Goal: Task Accomplishment & Management: Complete application form

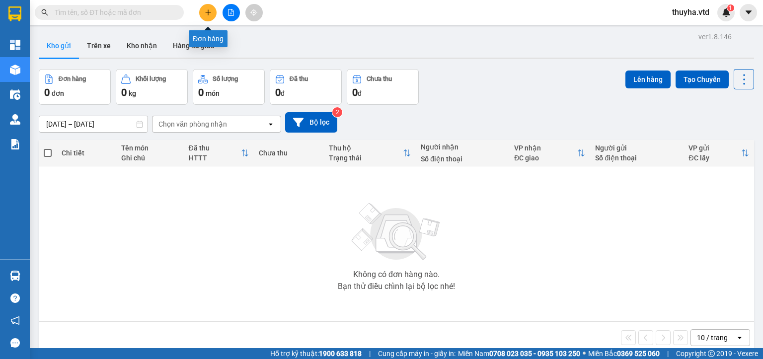
click at [206, 7] on button at bounding box center [207, 12] width 17 height 17
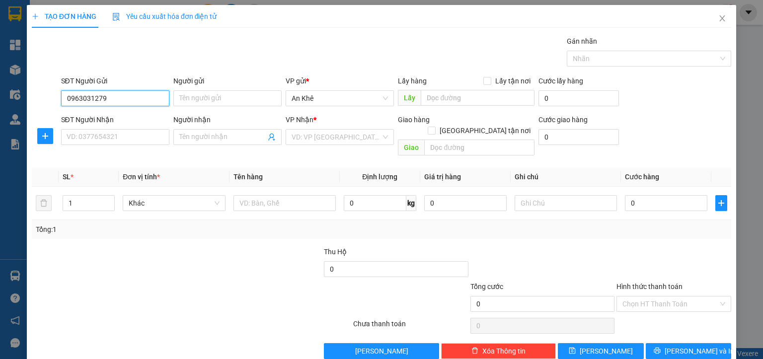
click at [81, 102] on input "0963031279" at bounding box center [115, 98] width 108 height 16
type input "0963031279"
click at [202, 98] on input "Người gửi" at bounding box center [227, 98] width 108 height 16
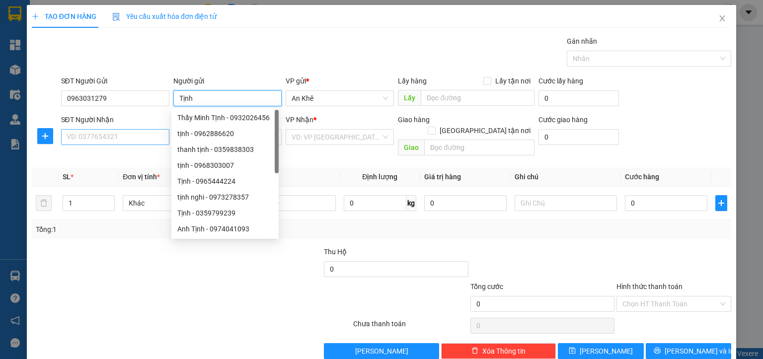
type input "Tịnh"
click at [100, 141] on input "SĐT Người Nhận" at bounding box center [115, 137] width 108 height 16
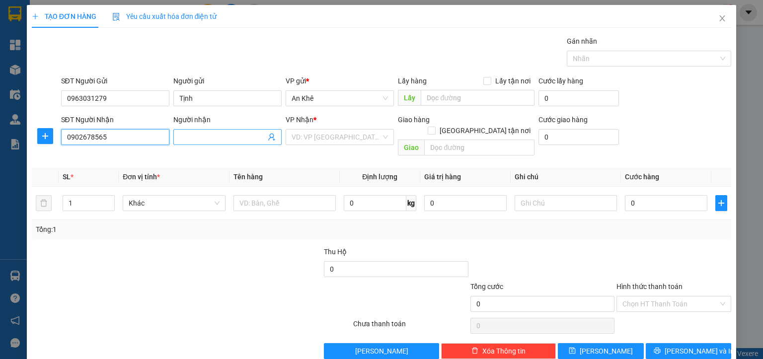
type input "0902678565"
click at [205, 135] on input "Người nhận" at bounding box center [222, 137] width 86 height 11
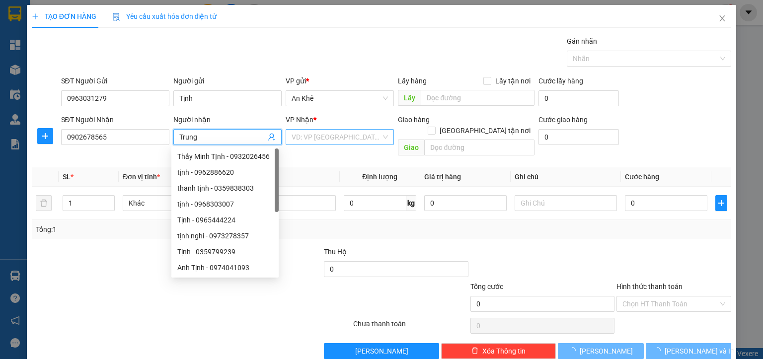
type input "Trung"
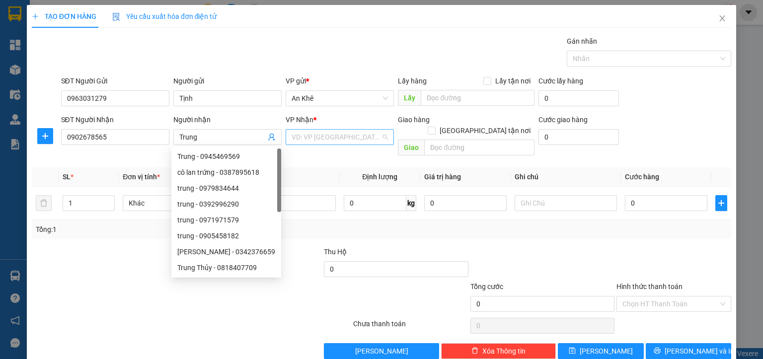
click at [301, 132] on input "search" at bounding box center [336, 137] width 89 height 15
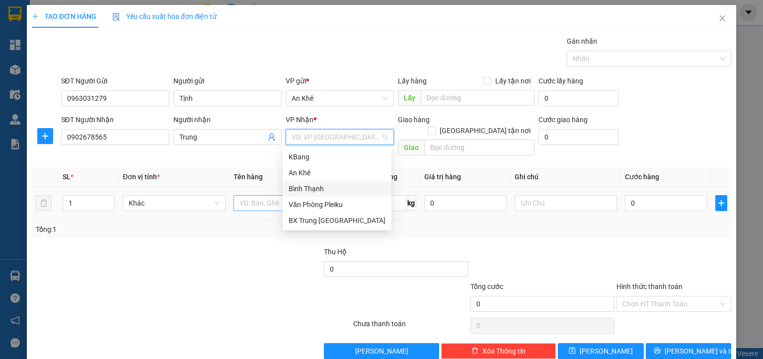
click at [303, 185] on div "Bình Thạnh" at bounding box center [337, 188] width 97 height 11
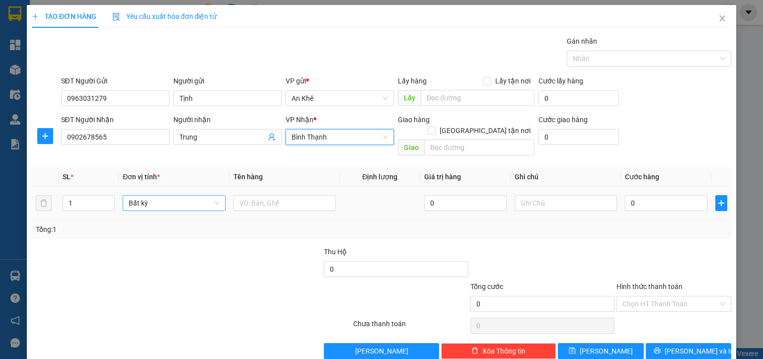
click at [152, 196] on span "Bất kỳ" at bounding box center [174, 203] width 90 height 15
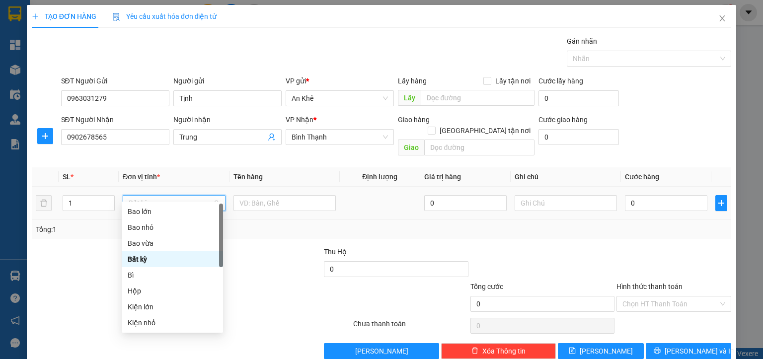
type input "m"
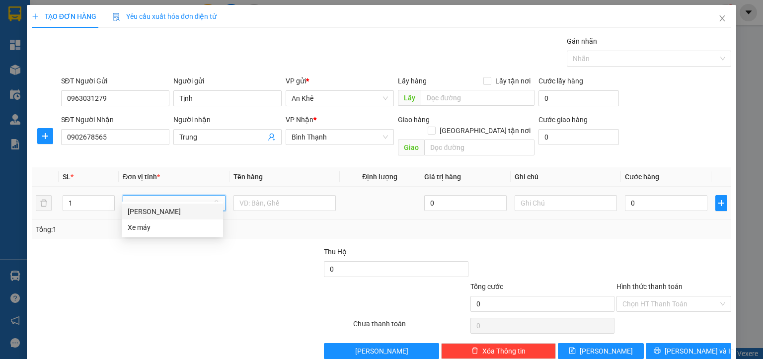
click at [141, 215] on div "[PERSON_NAME]" at bounding box center [172, 211] width 89 height 11
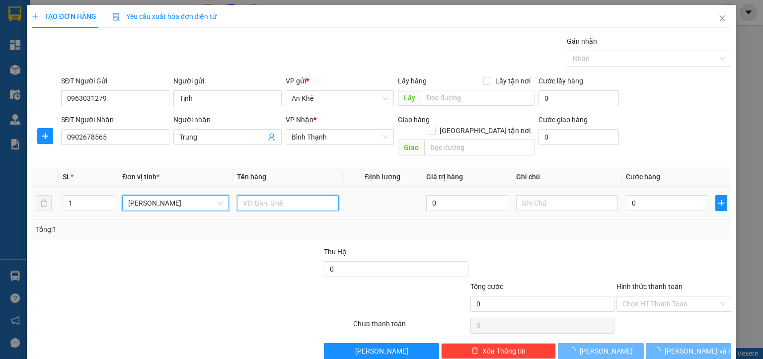
click at [248, 199] on input "text" at bounding box center [288, 203] width 102 height 16
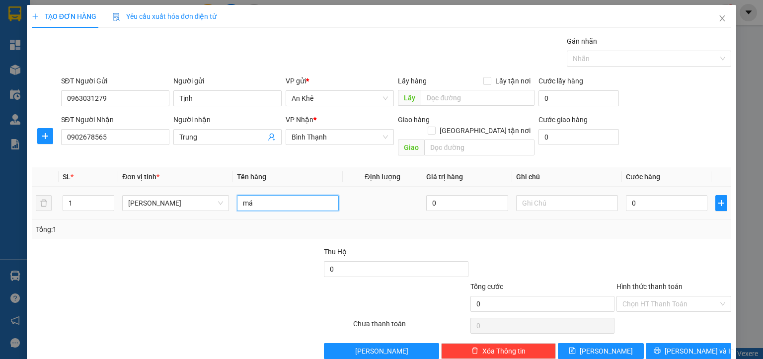
type input "m"
type input "diamo"
click at [636, 195] on input "0" at bounding box center [667, 203] width 82 height 16
type input "5"
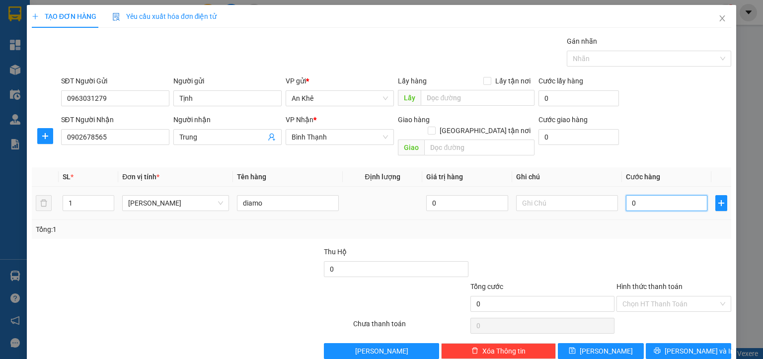
type input "5"
type input "50"
type input "500"
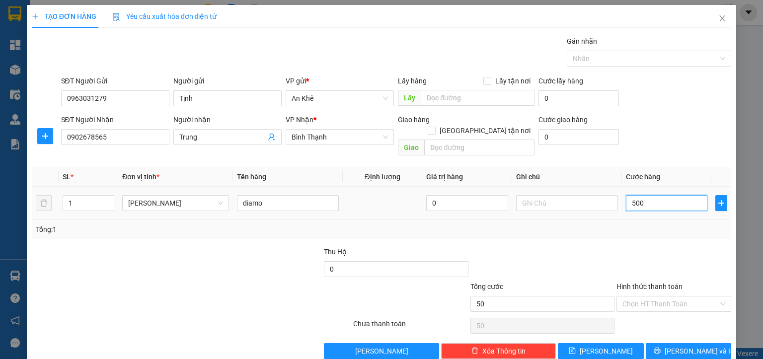
type input "500"
type input "5.000"
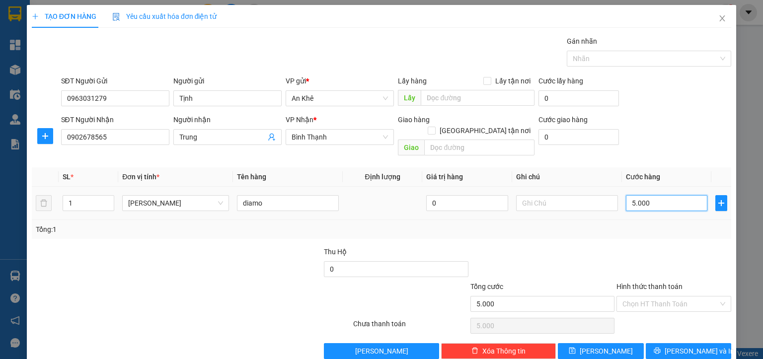
type input "50.000"
drag, startPoint x: 634, startPoint y: 288, endPoint x: 643, endPoint y: 301, distance: 16.0
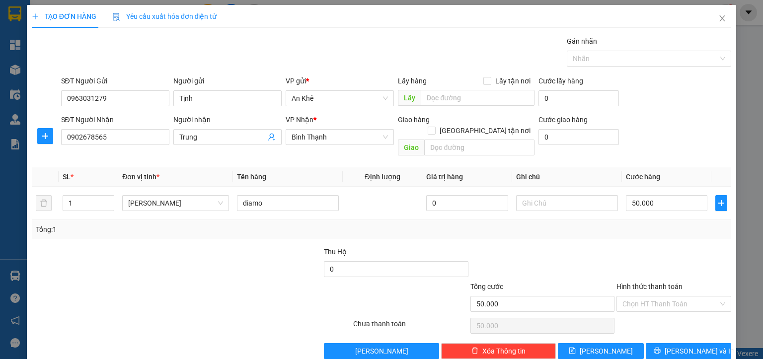
click at [635, 297] on input "Hình thức thanh toán" at bounding box center [671, 304] width 96 height 15
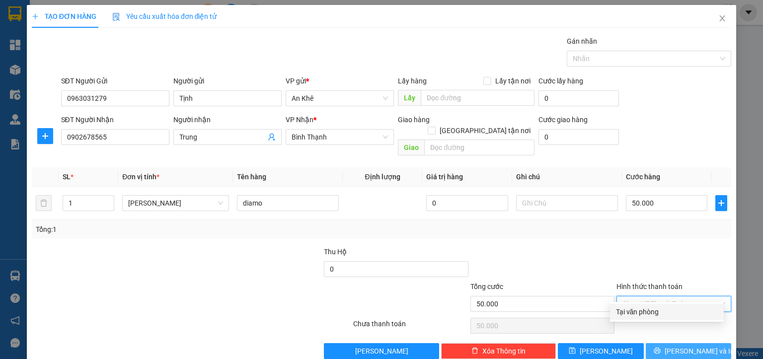
drag, startPoint x: 645, startPoint y: 310, endPoint x: 673, endPoint y: 331, distance: 35.1
click at [645, 311] on div "Tại văn phòng" at bounding box center [667, 312] width 102 height 11
type input "0"
click at [684, 346] on span "[PERSON_NAME] và In" at bounding box center [700, 351] width 70 height 11
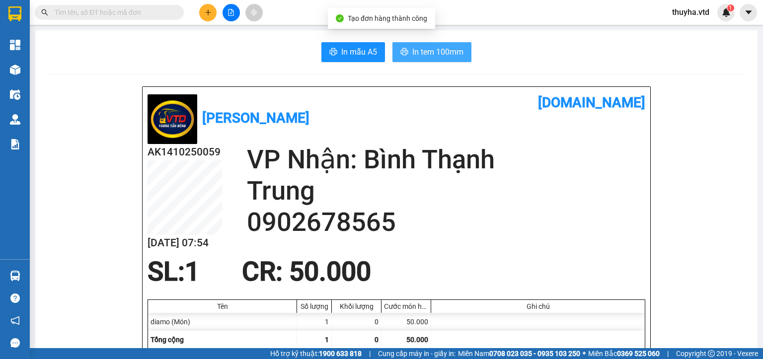
drag, startPoint x: 406, startPoint y: 56, endPoint x: 408, endPoint y: 51, distance: 5.6
click at [407, 55] on button "In tem 100mm" at bounding box center [432, 52] width 79 height 20
click at [97, 11] on input "text" at bounding box center [113, 12] width 117 height 11
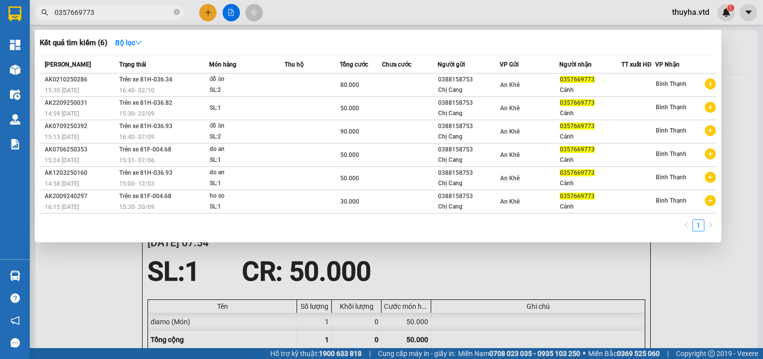
type input "0357669773"
click at [504, 265] on div at bounding box center [381, 179] width 763 height 359
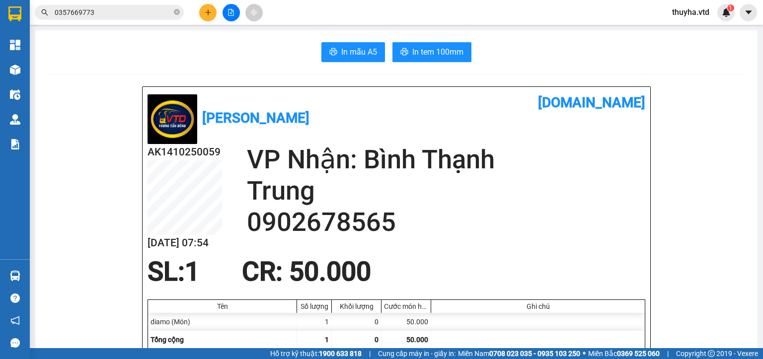
click at [109, 17] on input "0357669773" at bounding box center [113, 12] width 117 height 11
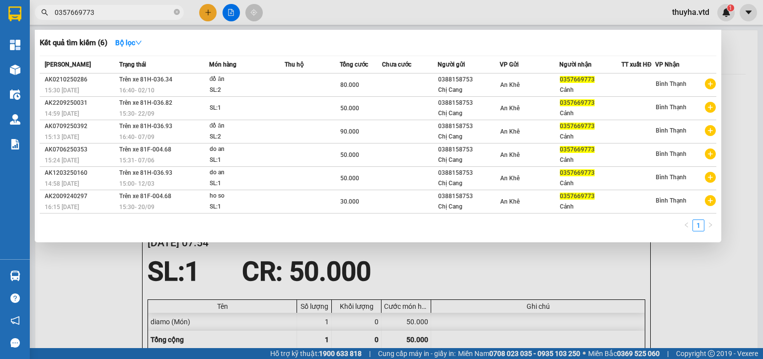
click at [109, 17] on input "0357669773" at bounding box center [113, 12] width 117 height 11
click at [106, 277] on div at bounding box center [381, 179] width 763 height 359
click at [103, 12] on input "0357669773" at bounding box center [113, 12] width 117 height 11
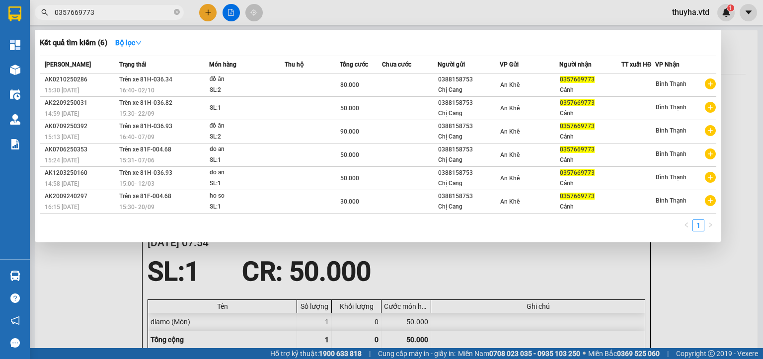
click at [455, 263] on div at bounding box center [381, 179] width 763 height 359
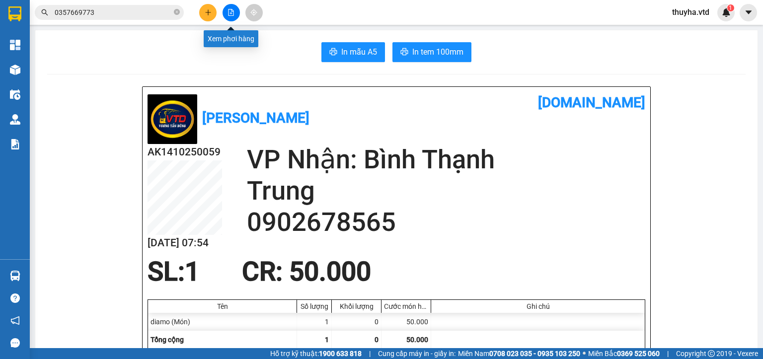
click at [233, 18] on button at bounding box center [231, 12] width 17 height 17
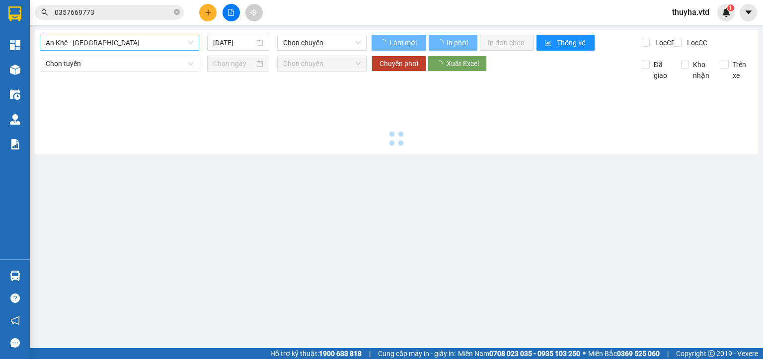
click at [96, 46] on span "An Khê - [GEOGRAPHIC_DATA]" at bounding box center [120, 42] width 148 height 15
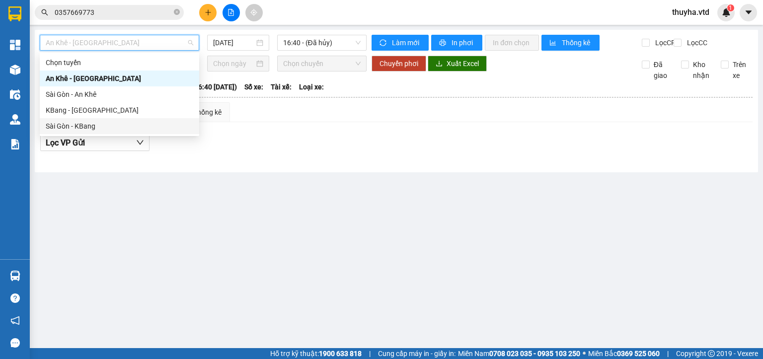
drag, startPoint x: 76, startPoint y: 125, endPoint x: 184, endPoint y: 78, distance: 118.0
click at [81, 123] on div "Sài Gòn - KBang" at bounding box center [120, 126] width 148 height 11
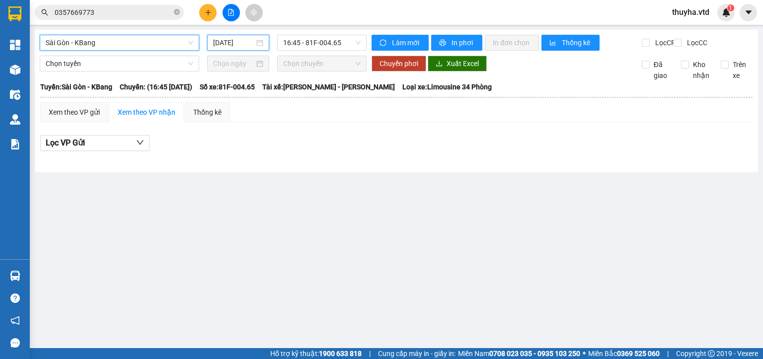
click at [221, 44] on input "[DATE]" at bounding box center [233, 42] width 41 height 11
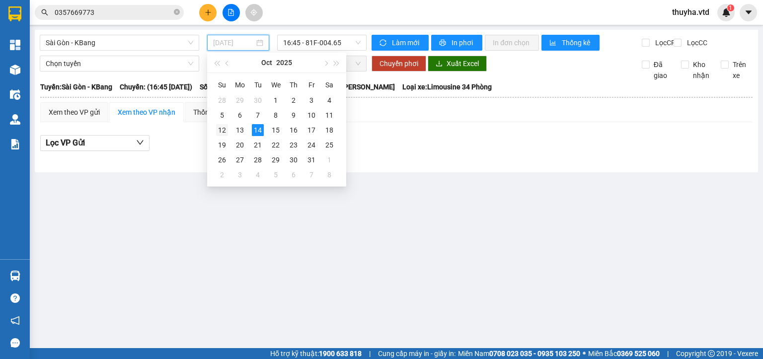
click at [221, 130] on div "12" at bounding box center [222, 130] width 12 height 12
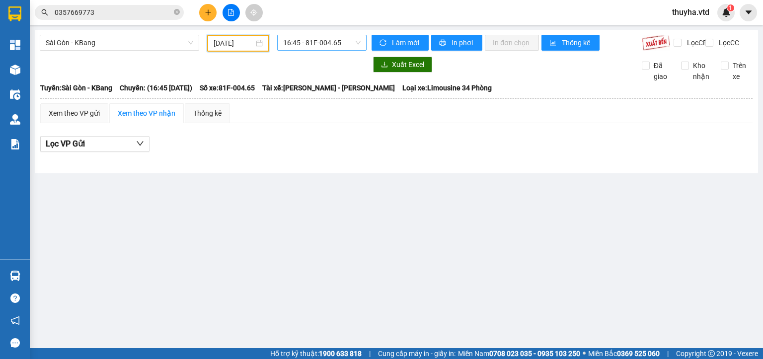
click at [338, 48] on span "16:45 - 81F-004.65" at bounding box center [322, 42] width 78 height 15
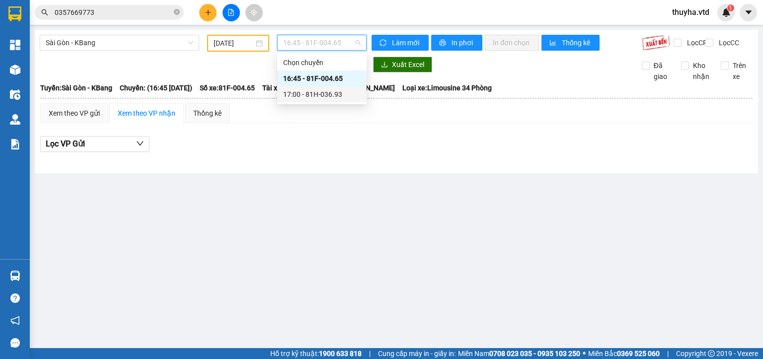
click at [337, 95] on div "17:00 - 81H-036.93" at bounding box center [322, 94] width 78 height 11
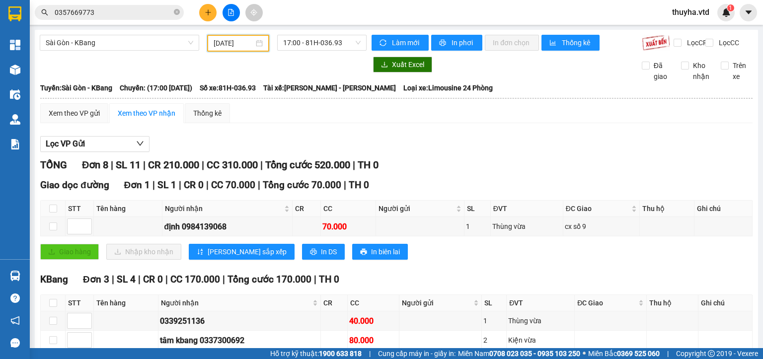
click at [219, 39] on input "[DATE]" at bounding box center [234, 43] width 40 height 11
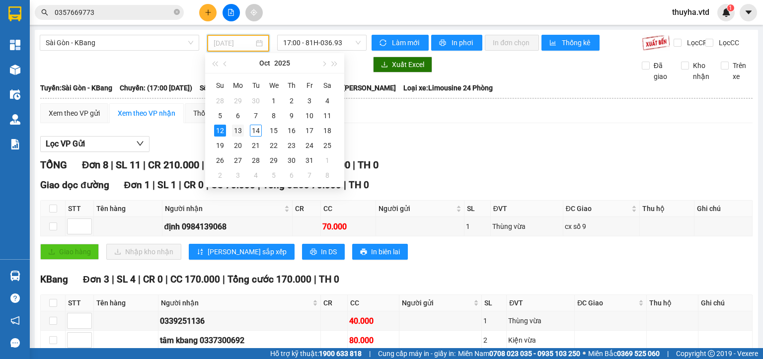
click at [240, 128] on div "13" at bounding box center [238, 131] width 12 height 12
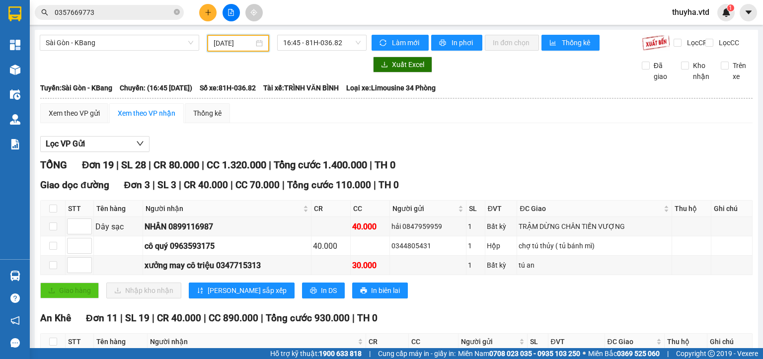
click at [227, 45] on input "[DATE]" at bounding box center [234, 43] width 40 height 11
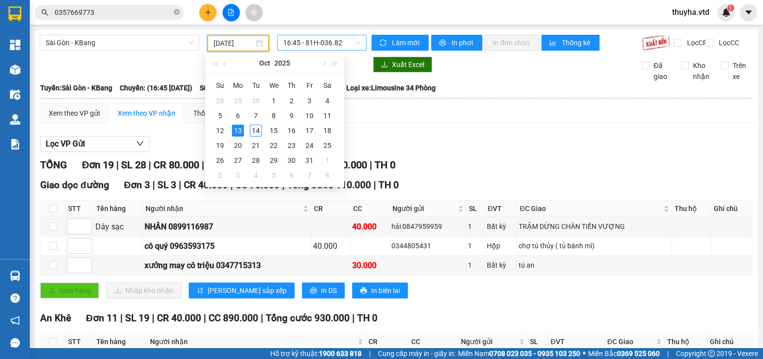
click at [314, 45] on span "16:45 - 81H-036.82" at bounding box center [322, 42] width 78 height 15
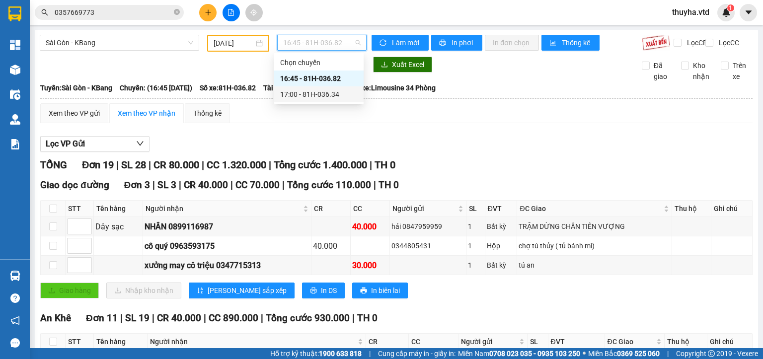
click at [319, 95] on div "17:00 - 81H-036.34" at bounding box center [319, 94] width 78 height 11
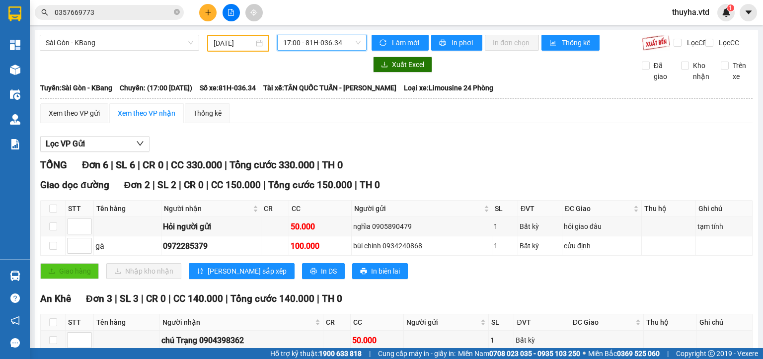
click at [230, 45] on input "[DATE]" at bounding box center [234, 43] width 40 height 11
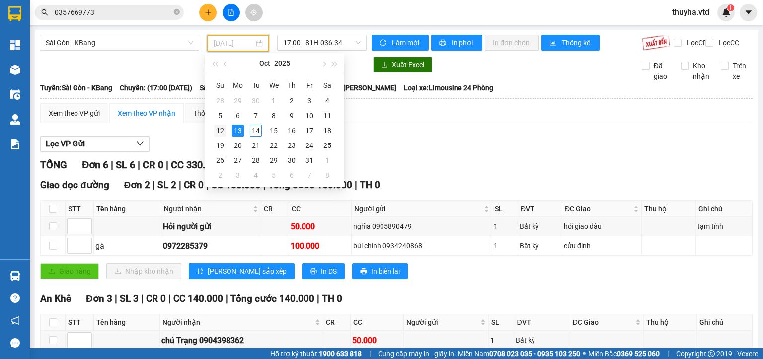
click at [218, 132] on div "12" at bounding box center [220, 131] width 12 height 12
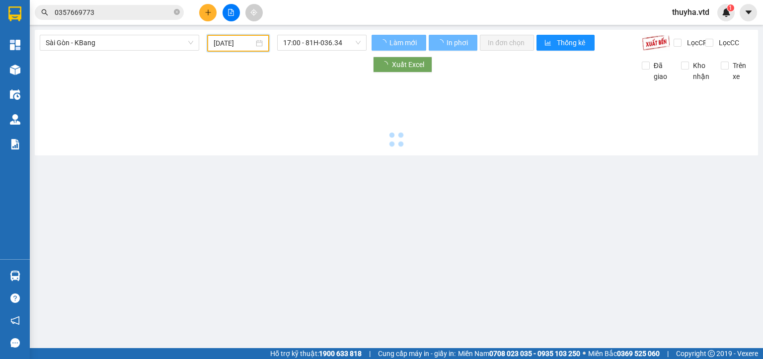
type input "[DATE]"
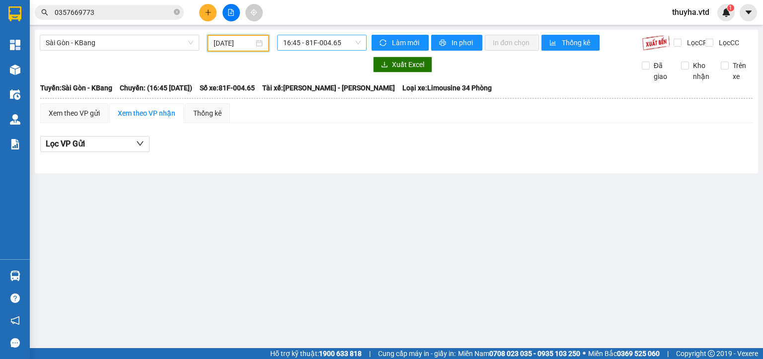
click at [314, 41] on span "16:45 - 81F-004.65" at bounding box center [322, 42] width 78 height 15
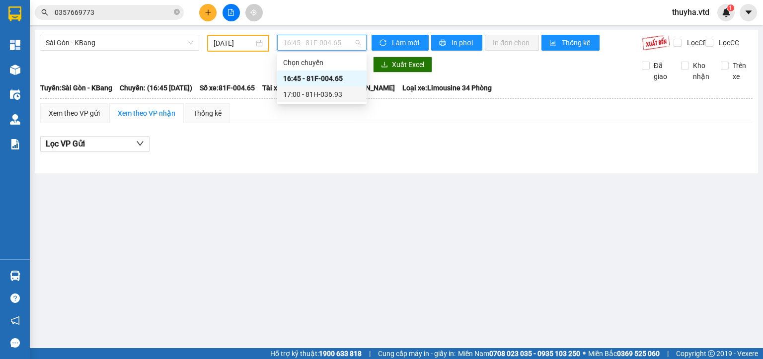
click at [321, 90] on div "17:00 - 81H-036.93" at bounding box center [322, 94] width 78 height 11
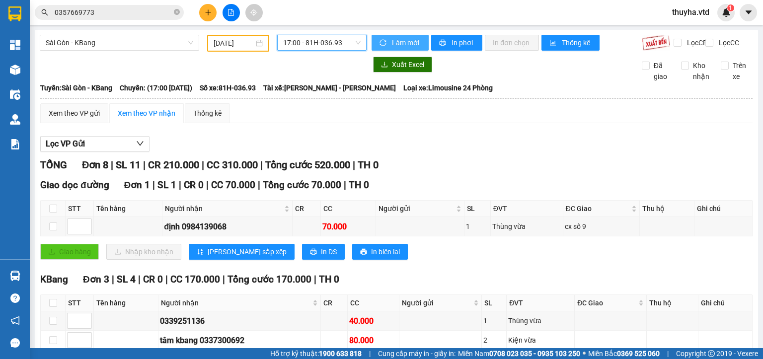
click at [392, 42] on span "Làm mới" at bounding box center [406, 42] width 29 height 11
click at [213, 22] on div "Kết quả tìm kiếm ( 6 ) Bộ lọc Mã ĐH Trạng thái Món hàng Thu hộ Tổng cước Chưa c…" at bounding box center [381, 12] width 763 height 25
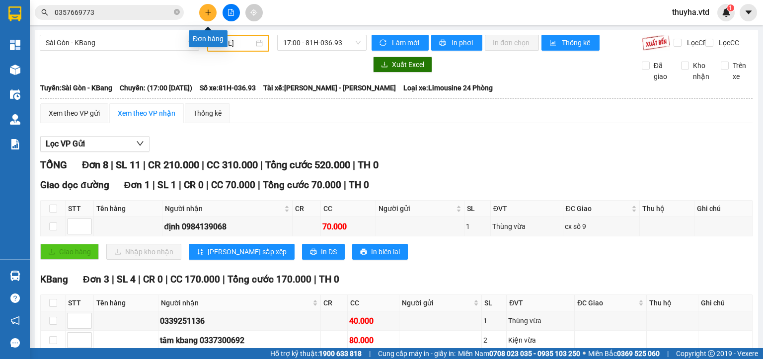
click at [212, 7] on button at bounding box center [207, 12] width 17 height 17
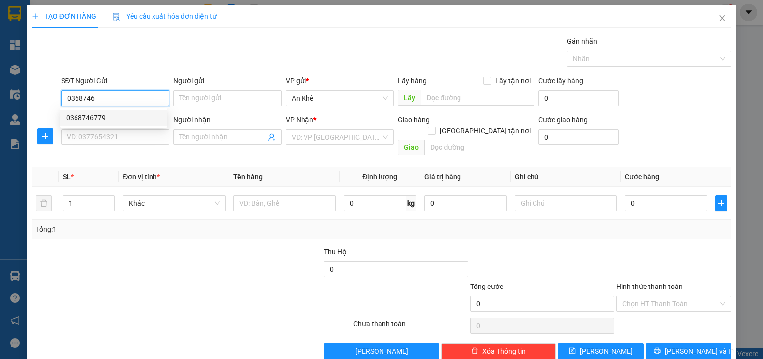
click at [99, 115] on div "0368746779" at bounding box center [113, 117] width 95 height 11
type input "0368746779"
type input "0834727777"
type input "Nhật"
type input "0368746779"
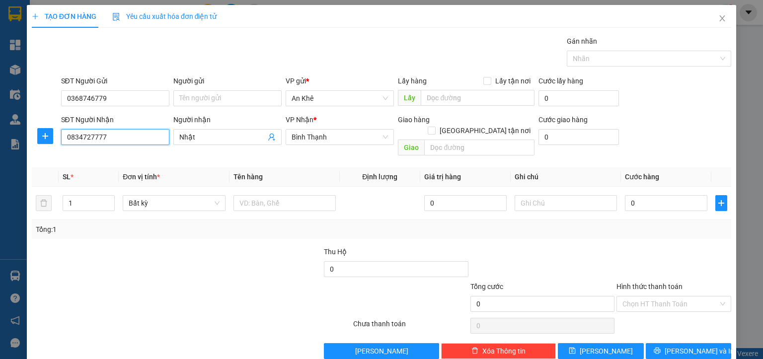
drag, startPoint x: 116, startPoint y: 139, endPoint x: 20, endPoint y: 135, distance: 95.5
click at [20, 135] on div "TẠO ĐƠN HÀNG Yêu cầu xuất hóa đơn điện tử Transit Pickup Surcharge Ids Transit …" at bounding box center [381, 179] width 763 height 359
type input "0983076779"
click at [195, 139] on input "Nhật" at bounding box center [222, 137] width 86 height 11
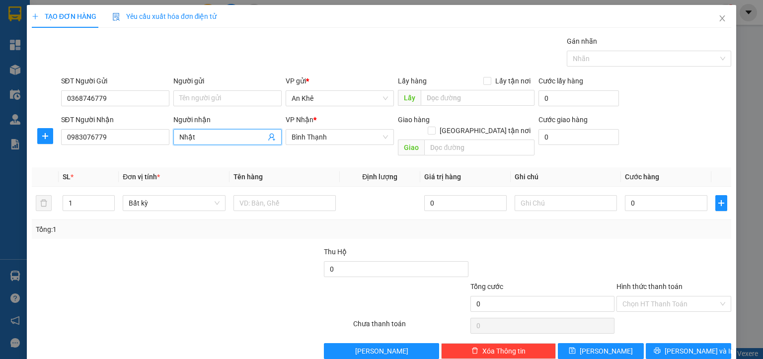
click at [195, 139] on input "Nhật" at bounding box center [222, 137] width 86 height 11
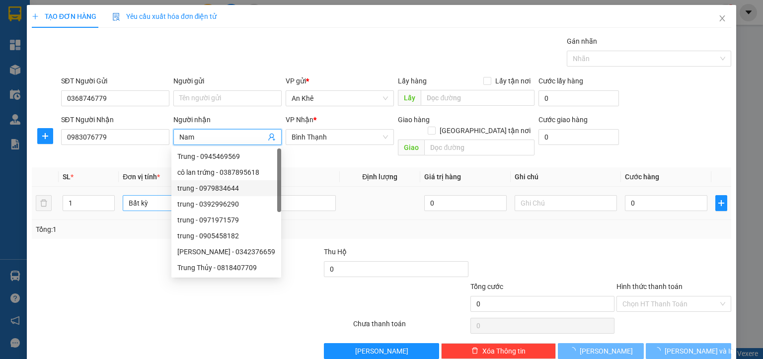
click at [149, 196] on span "Bất kỳ" at bounding box center [174, 203] width 90 height 15
type input "Nam"
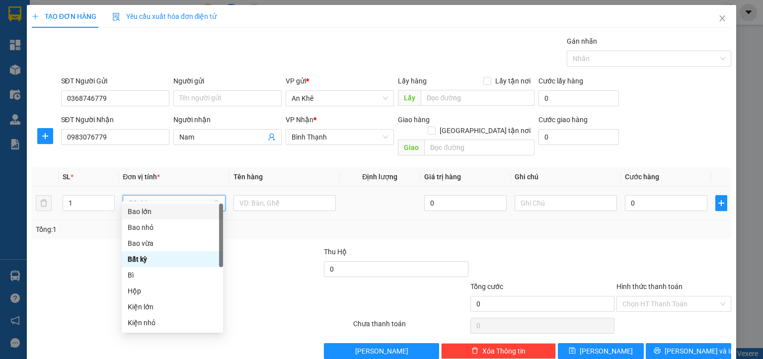
type input "m"
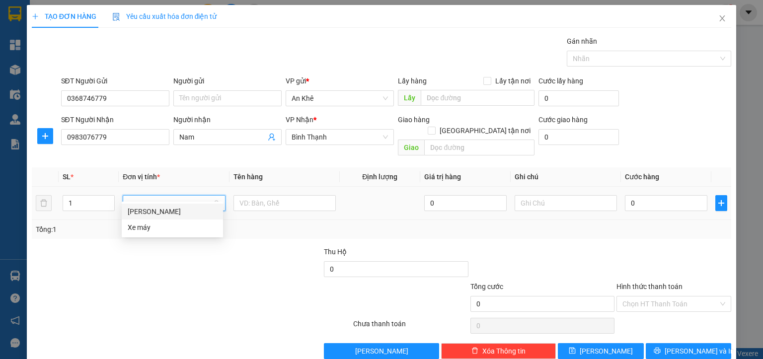
click at [145, 211] on div "[PERSON_NAME]" at bounding box center [172, 211] width 89 height 11
click at [244, 195] on input "text" at bounding box center [288, 203] width 102 height 16
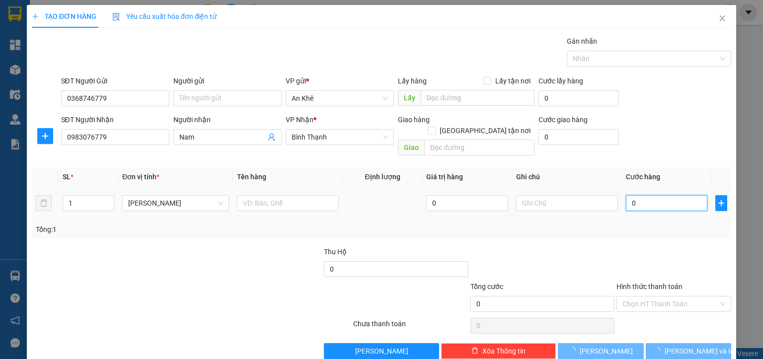
click at [643, 198] on input "0" at bounding box center [667, 203] width 82 height 16
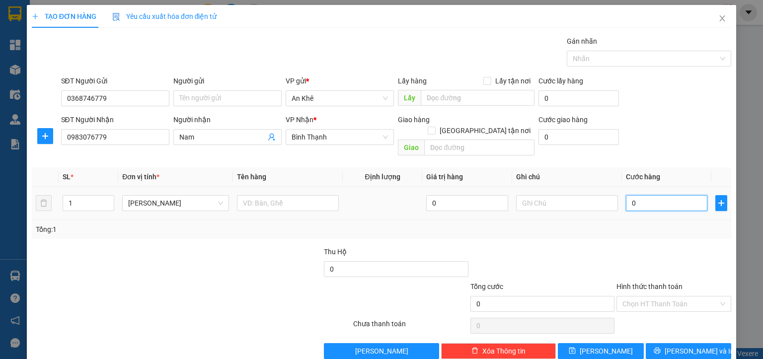
click at [647, 195] on input "0" at bounding box center [667, 203] width 82 height 16
type input "3"
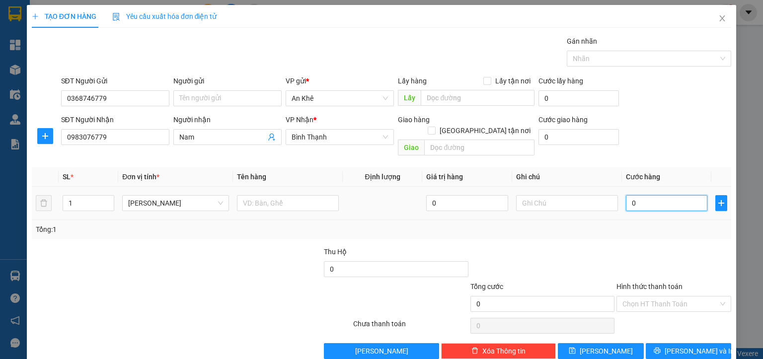
type input "3"
type input "30"
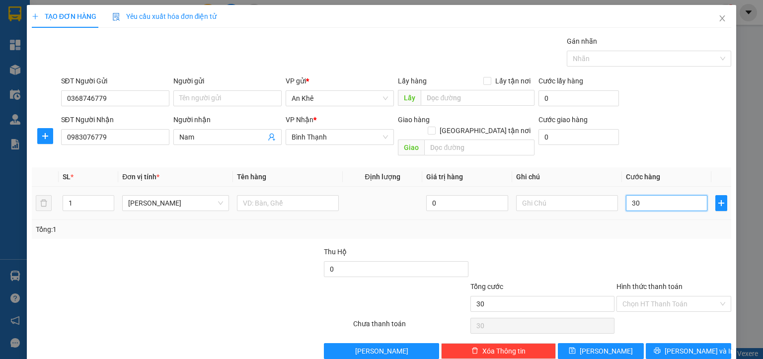
type input "300"
type input "3.000"
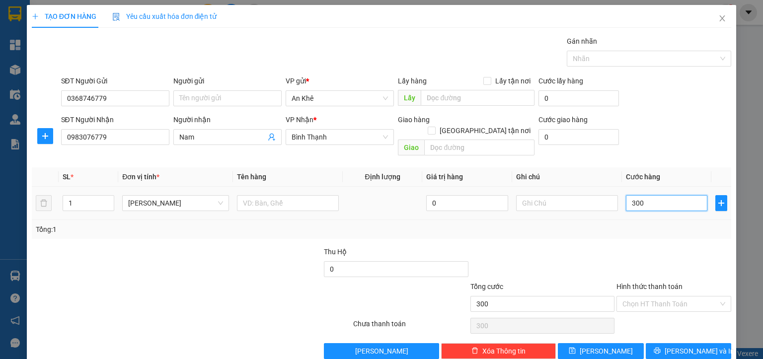
type input "3.000"
type input "30.000"
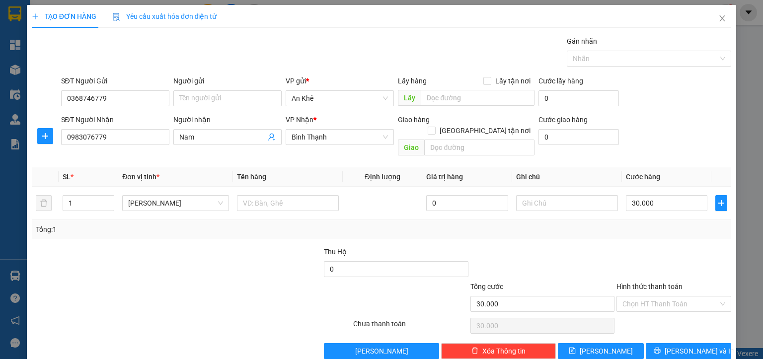
drag, startPoint x: 664, startPoint y: 297, endPoint x: 661, endPoint y: 301, distance: 5.4
click at [664, 297] on input "Hình thức thanh toán" at bounding box center [671, 304] width 96 height 15
click at [645, 316] on div "Tại văn phòng" at bounding box center [667, 312] width 102 height 11
type input "0"
click at [691, 346] on span "[PERSON_NAME] và In" at bounding box center [700, 351] width 70 height 11
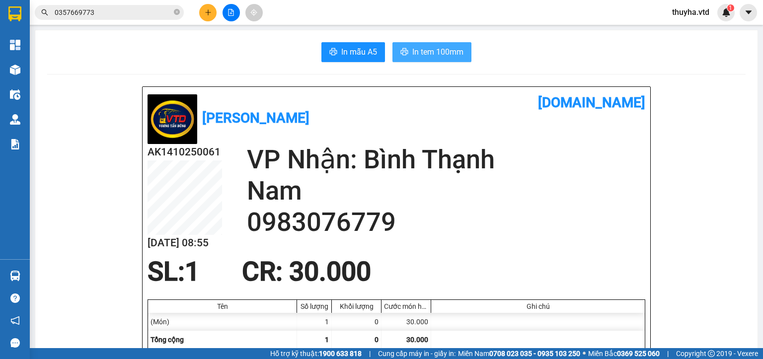
click at [426, 53] on span "In tem 100mm" at bounding box center [437, 52] width 51 height 12
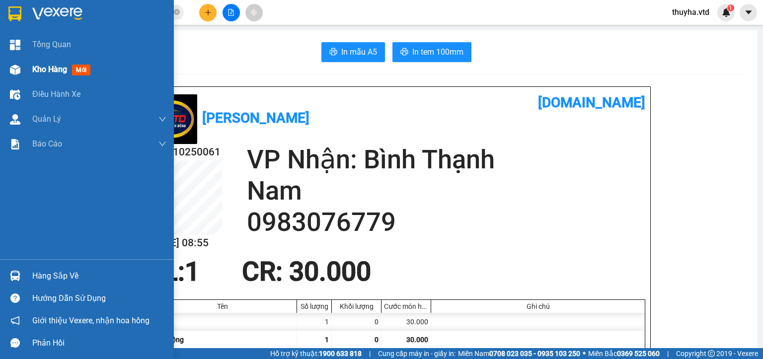
click at [16, 72] on img at bounding box center [15, 70] width 10 height 10
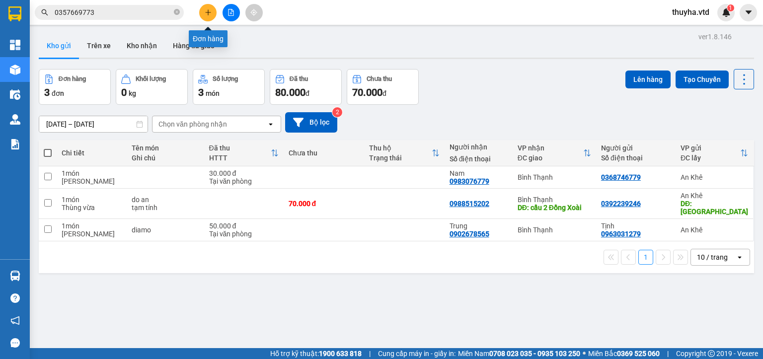
click at [205, 13] on icon "plus" at bounding box center [208, 12] width 7 height 7
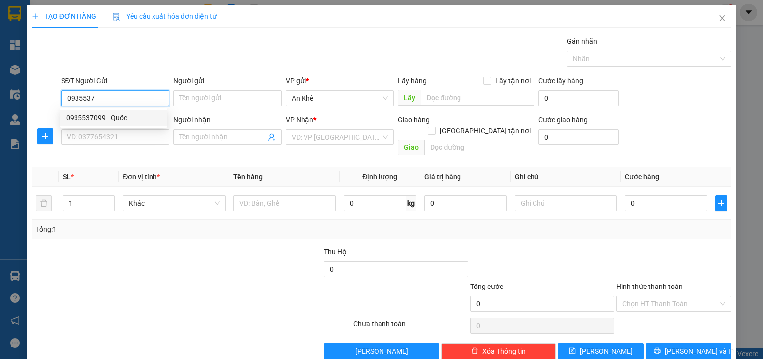
click at [113, 114] on div "0935537099 - Quốc" at bounding box center [113, 117] width 95 height 11
type input "0935537099"
type input "Quốc"
type input "0974957159"
type input "vân"
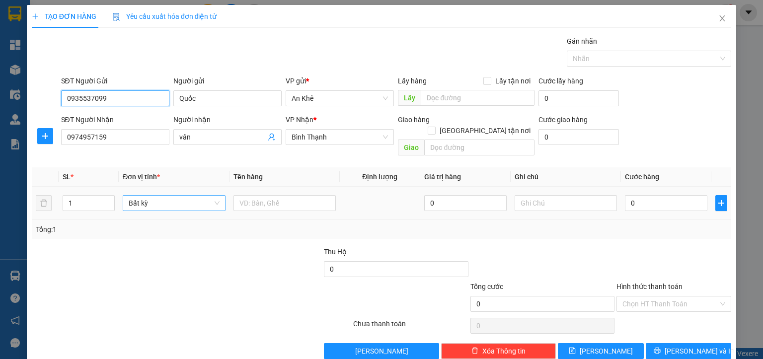
click at [134, 199] on span "Bất kỳ" at bounding box center [174, 203] width 90 height 15
type input "0935537099"
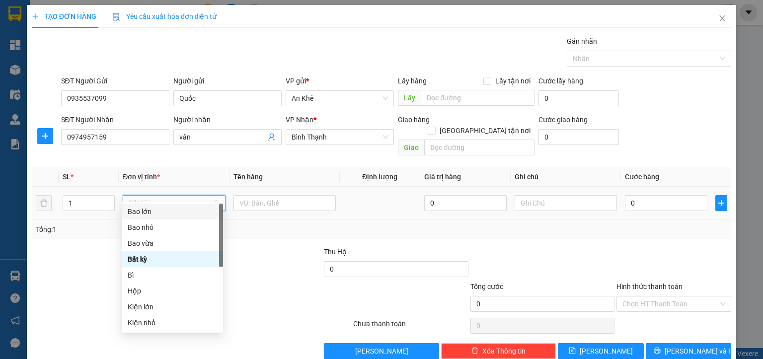
type input "m"
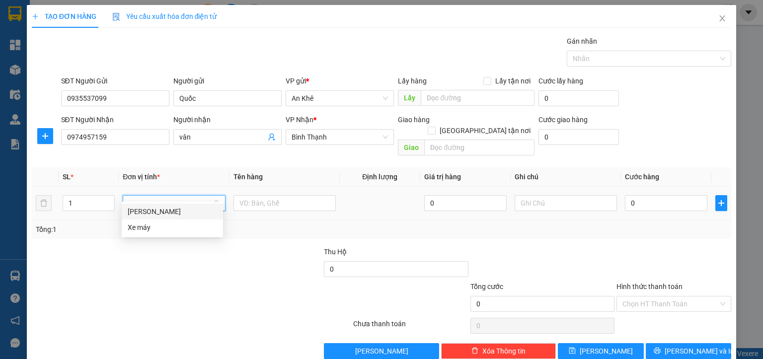
click at [155, 204] on div "[PERSON_NAME]" at bounding box center [172, 212] width 101 height 16
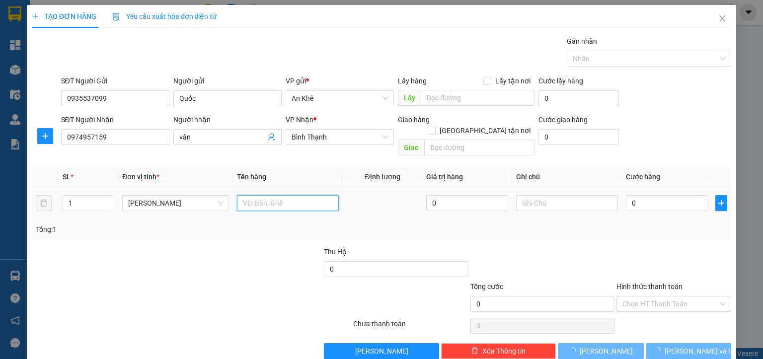
click at [251, 195] on input "text" at bounding box center [288, 203] width 102 height 16
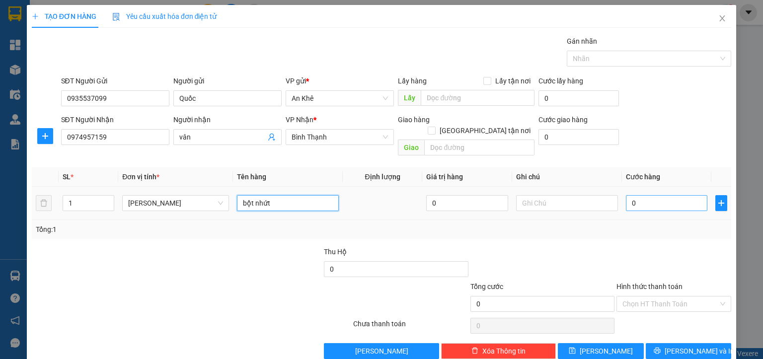
type input "bột nhứt"
click at [640, 197] on input "0" at bounding box center [667, 203] width 82 height 16
type input "4"
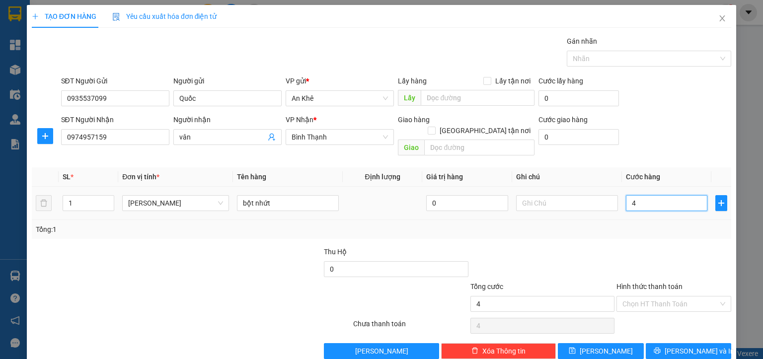
type input "40"
type input "400"
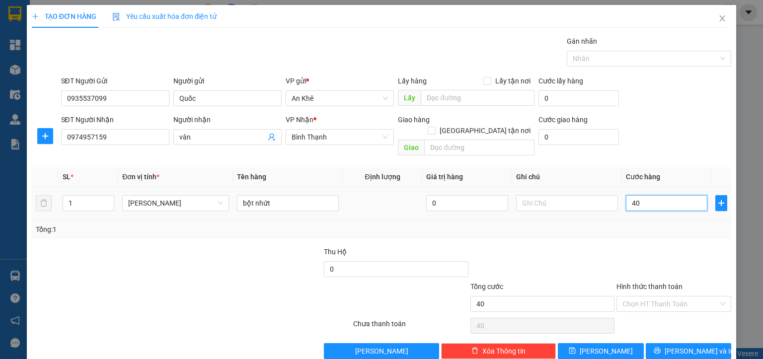
type input "400"
type input "4.000"
type input "40.000"
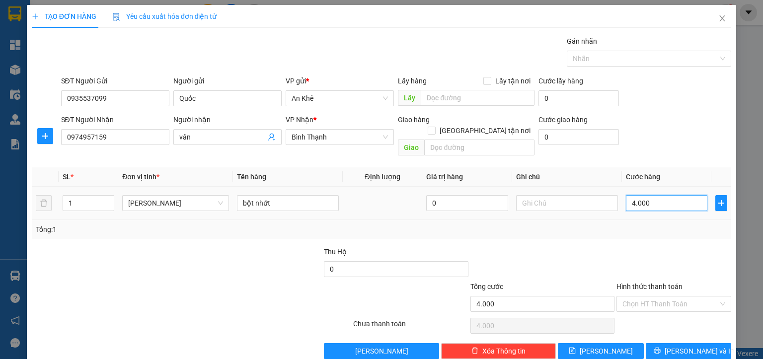
type input "40.000"
click at [681, 346] on span "[PERSON_NAME] và In" at bounding box center [700, 351] width 70 height 11
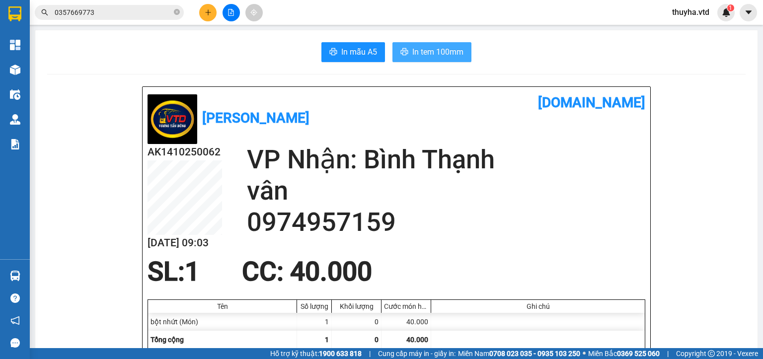
click at [423, 52] on span "In tem 100mm" at bounding box center [437, 52] width 51 height 12
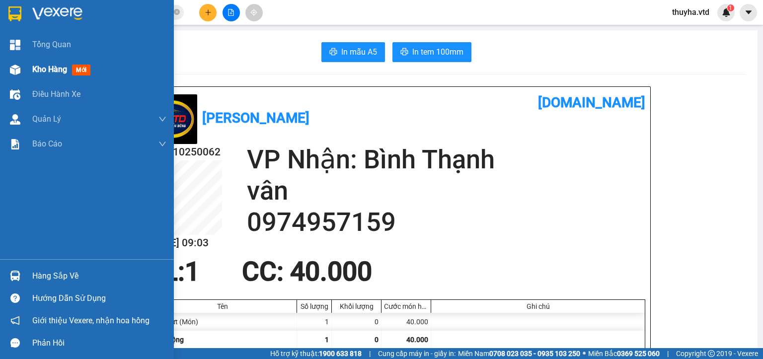
click at [32, 72] on div "Kho hàng mới" at bounding box center [87, 69] width 174 height 25
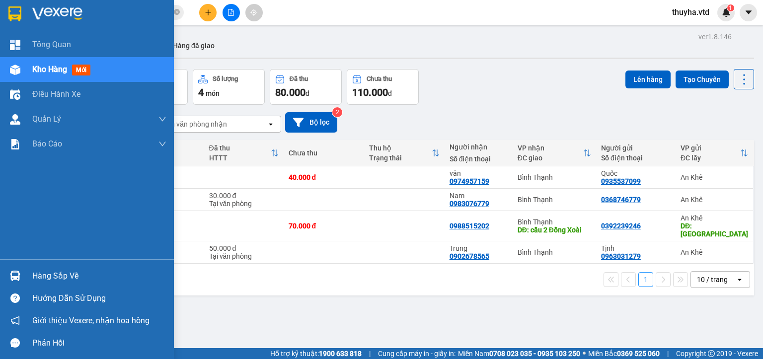
click at [21, 71] on div at bounding box center [14, 69] width 17 height 17
click at [36, 70] on span "Kho hàng" at bounding box center [49, 69] width 35 height 9
